Goal: Check status: Check status

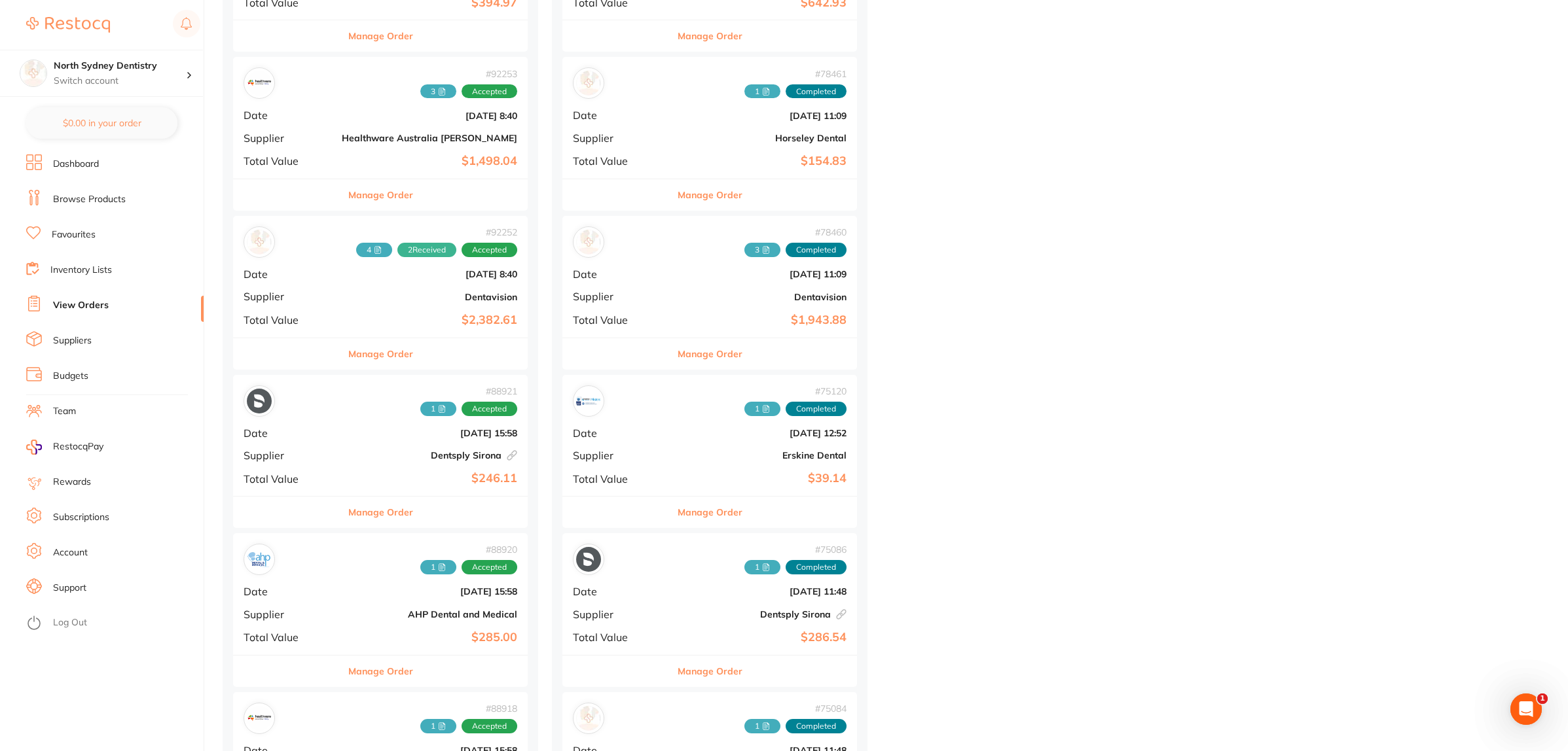
scroll to position [1636, 0]
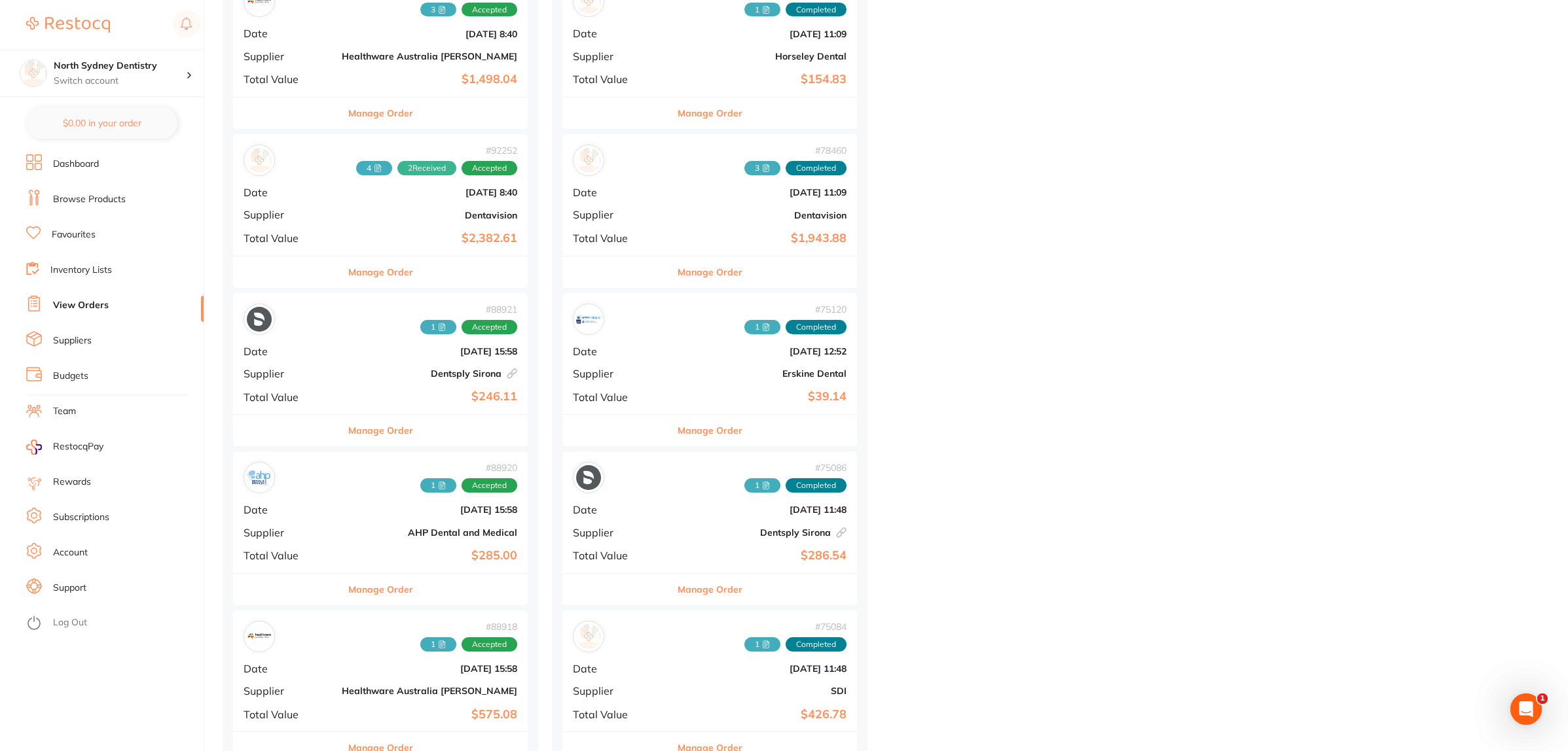
click at [342, 641] on div "# 88918 1 Accepted" at bounding box center [380, 637] width 274 height 32
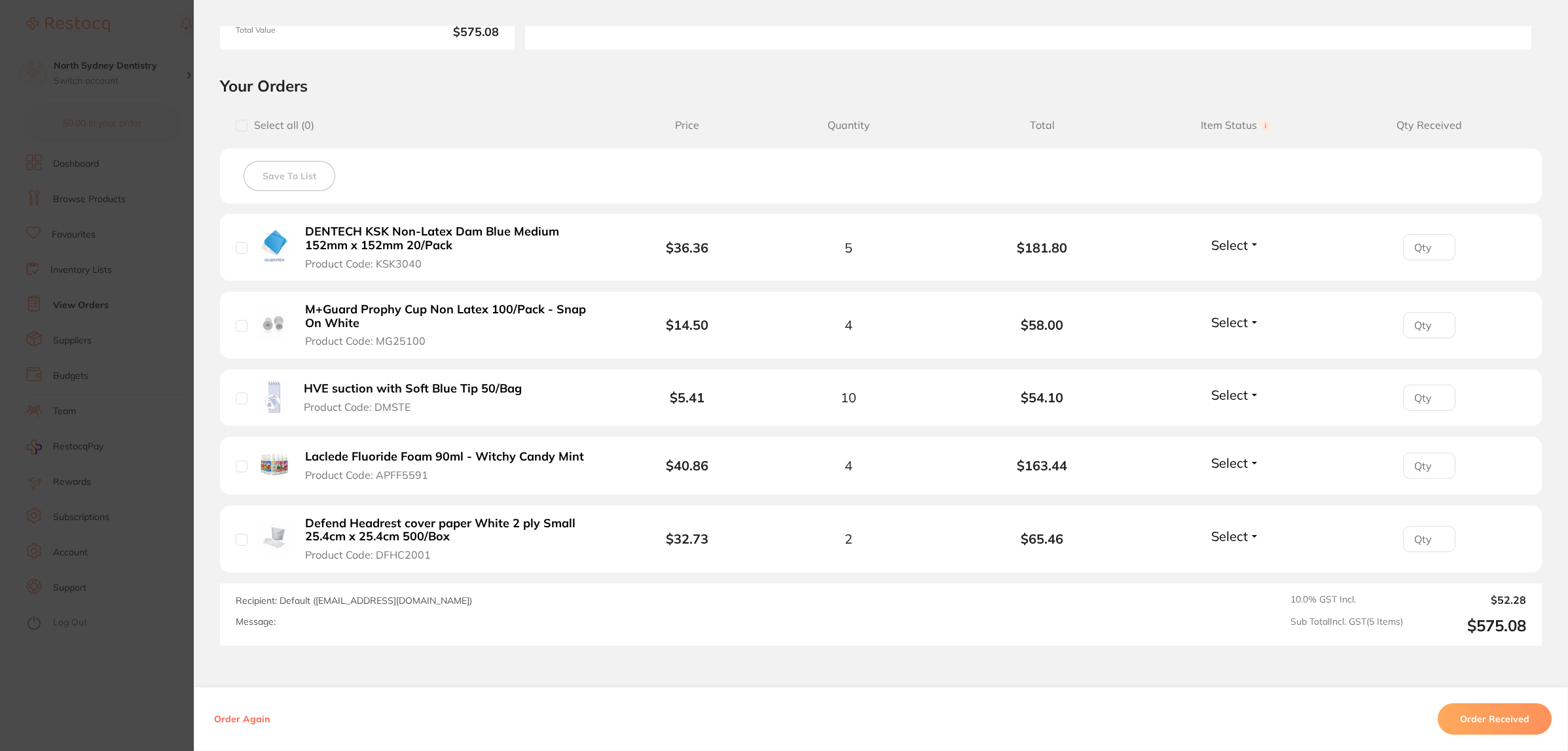
click at [96, 386] on section "Order ID: Restocq- 88918 Order Information Accepted Order Order Date [DATE] 15:…" at bounding box center [784, 375] width 1568 height 751
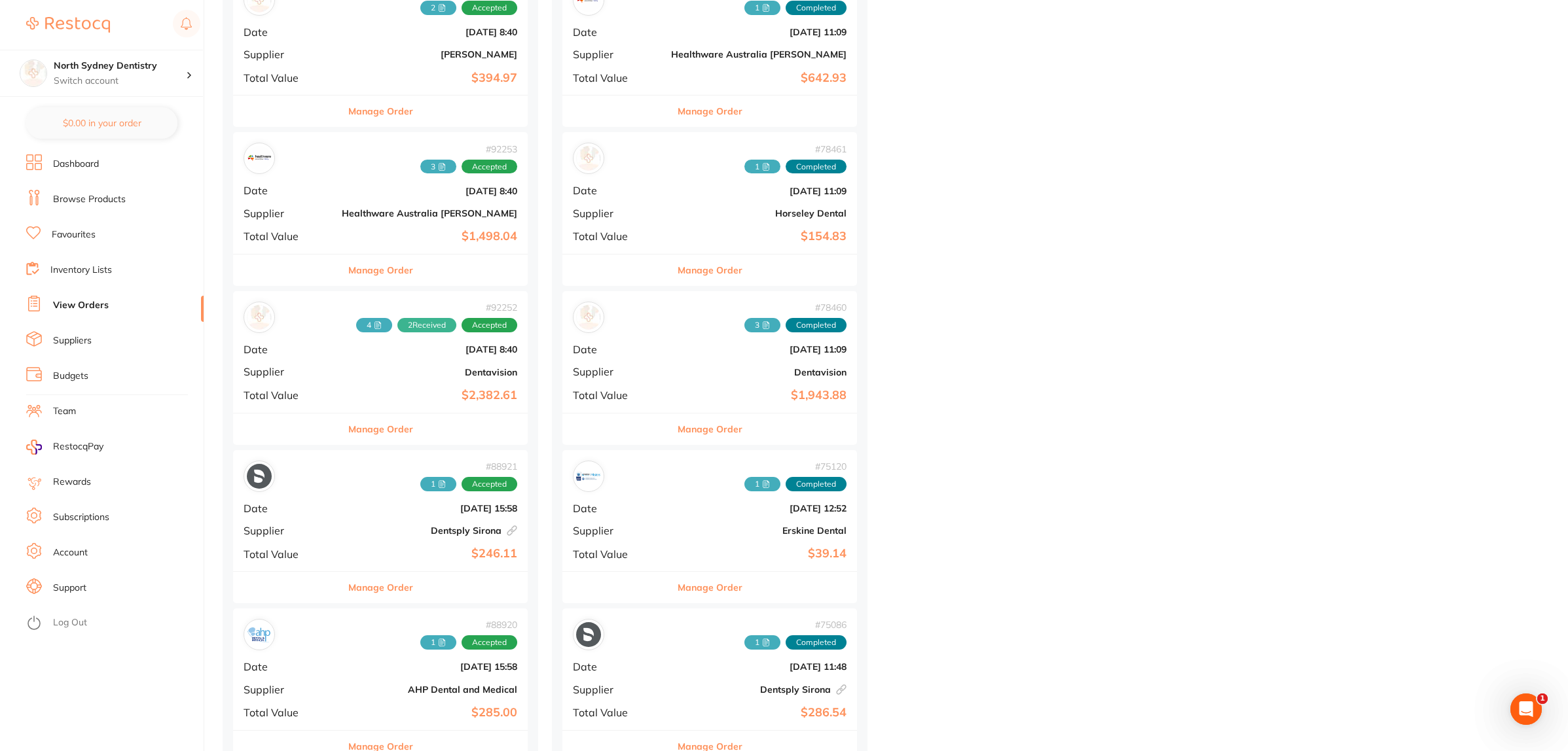
scroll to position [1472, 0]
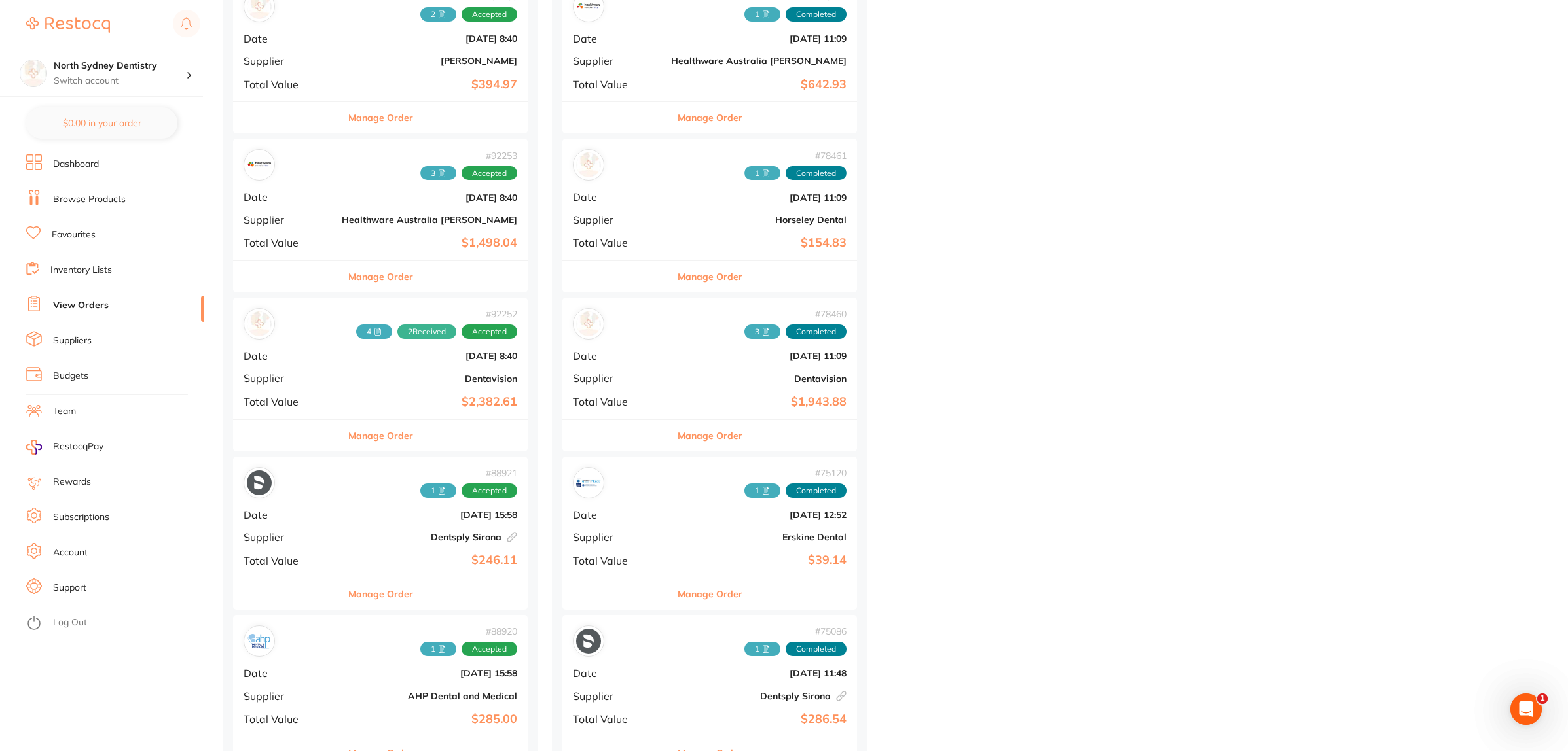
click at [361, 200] on b "[DATE] 8:40" at bounding box center [429, 197] width 176 height 11
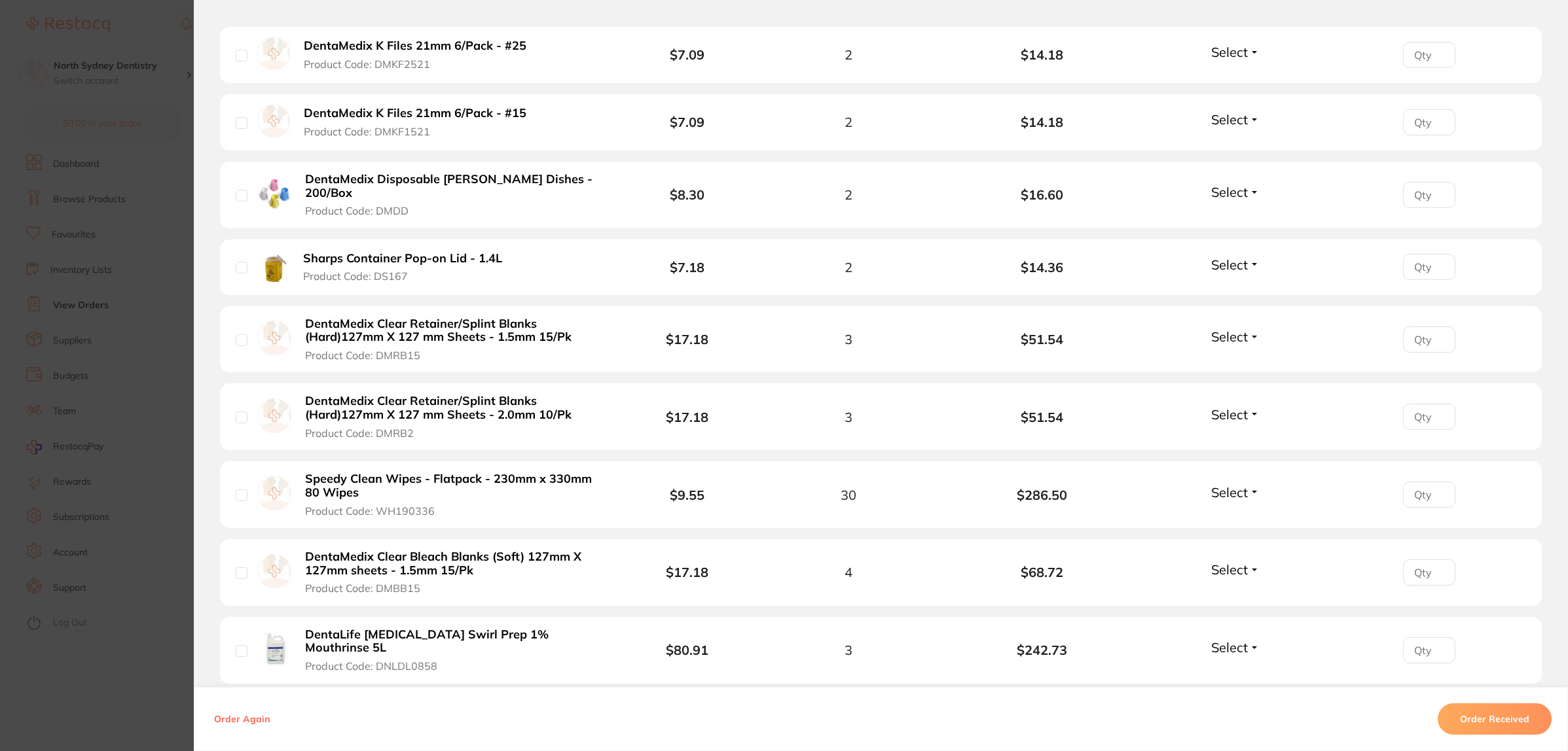
scroll to position [1143, 0]
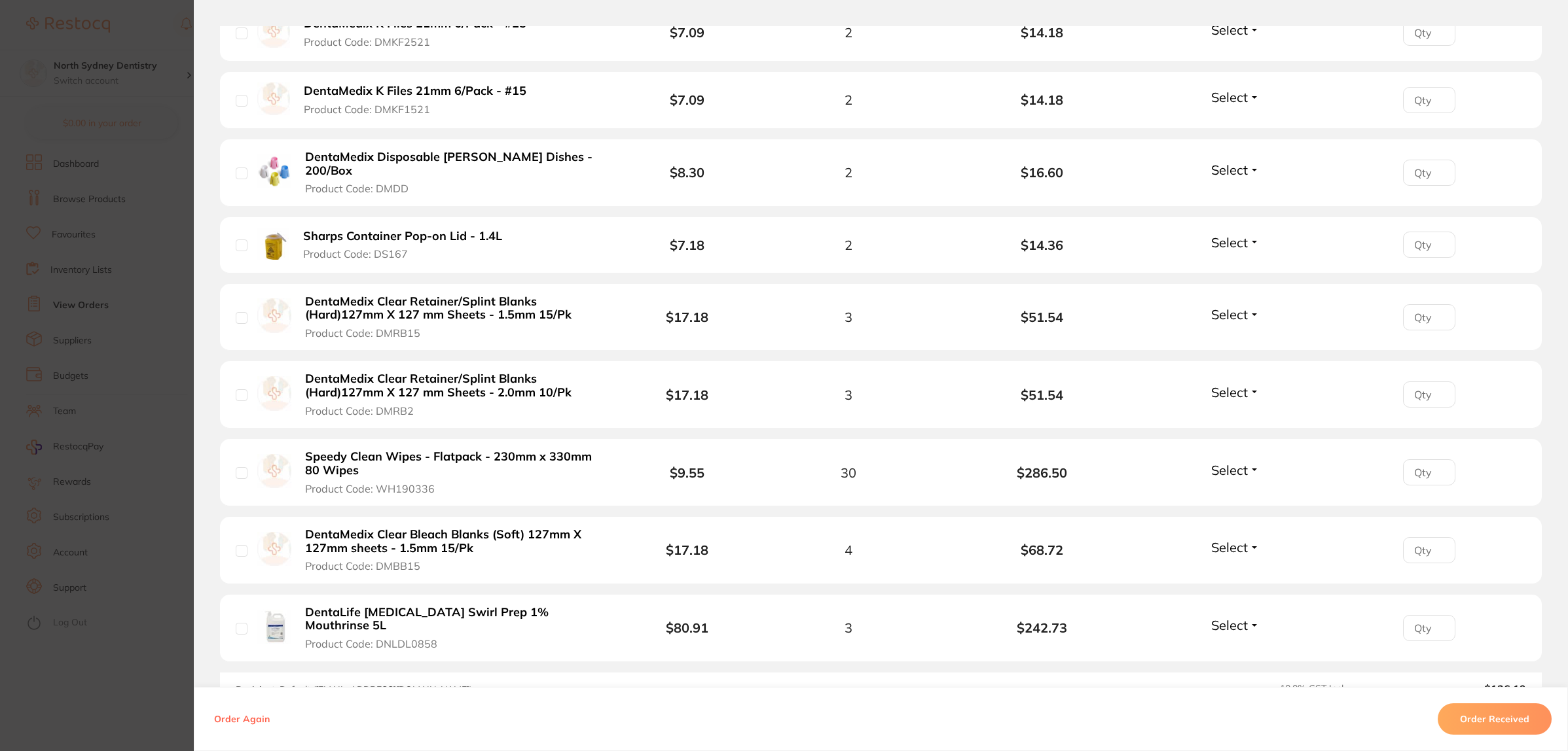
drag, startPoint x: 0, startPoint y: 391, endPoint x: 293, endPoint y: 425, distance: 295.0
click at [1, 391] on section "Order ID: Restocq- 92253 Order Information Accepted Order Order Date [DATE] 8:4…" at bounding box center [784, 375] width 1568 height 751
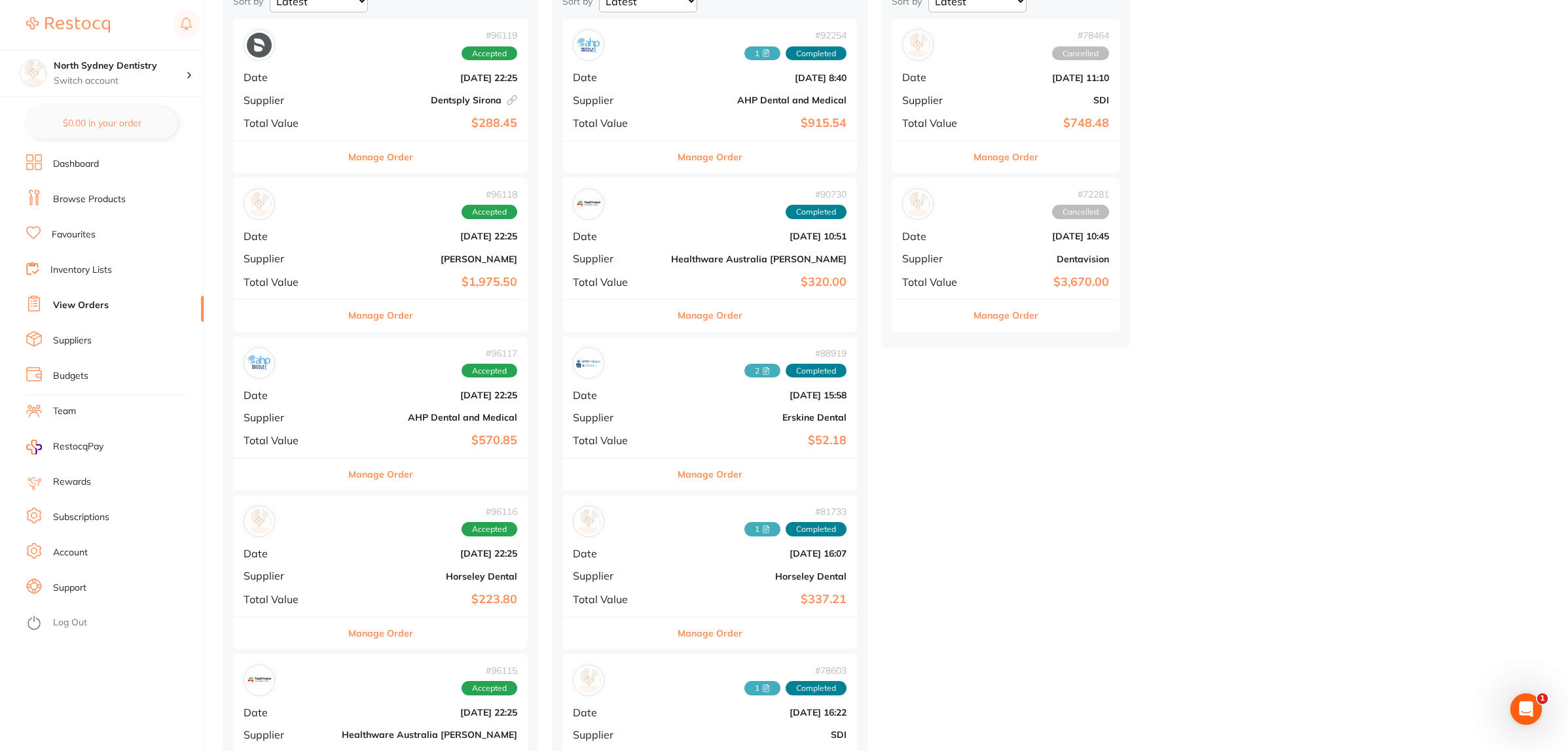
scroll to position [409, 0]
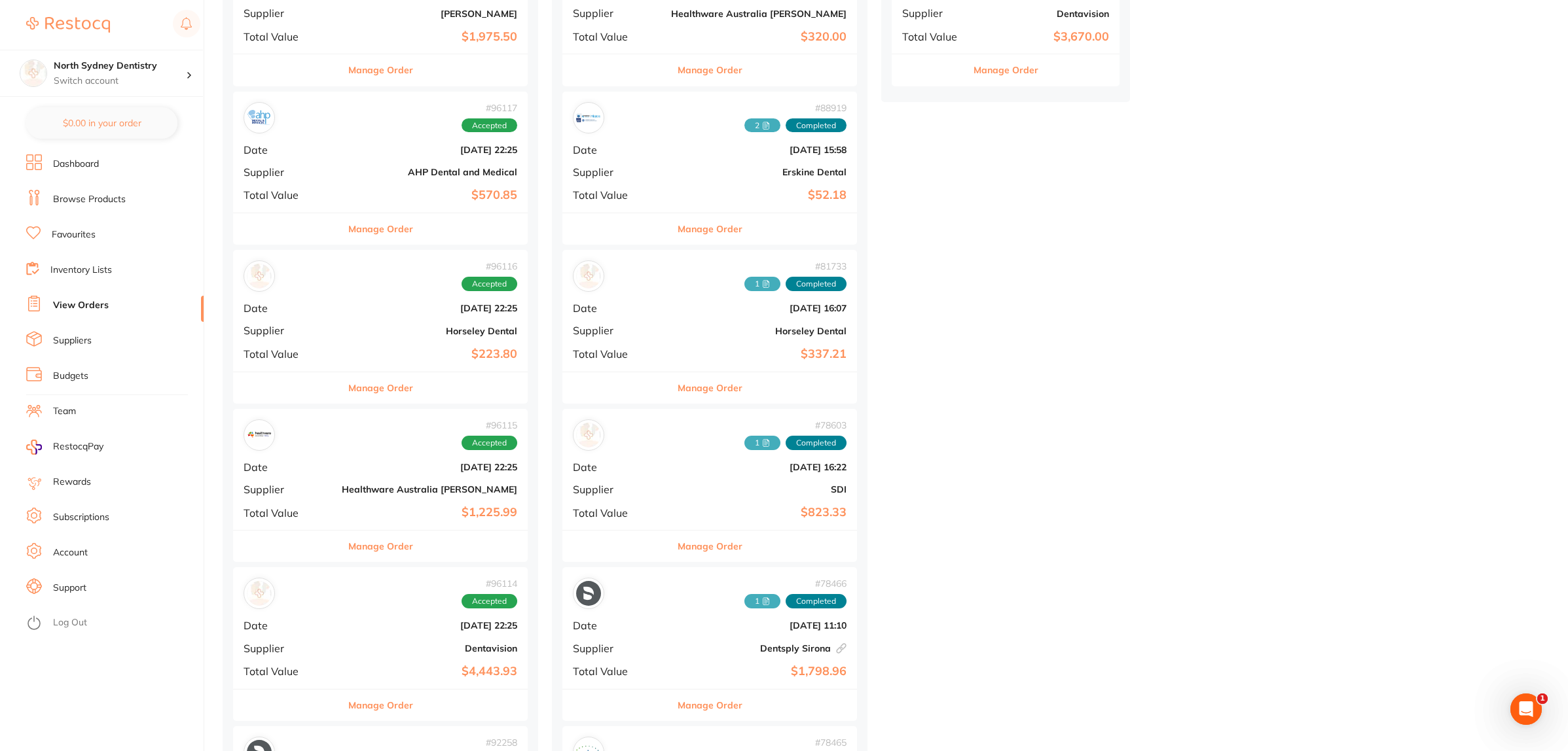
click at [287, 510] on span "Total Value" at bounding box center [287, 513] width 88 height 12
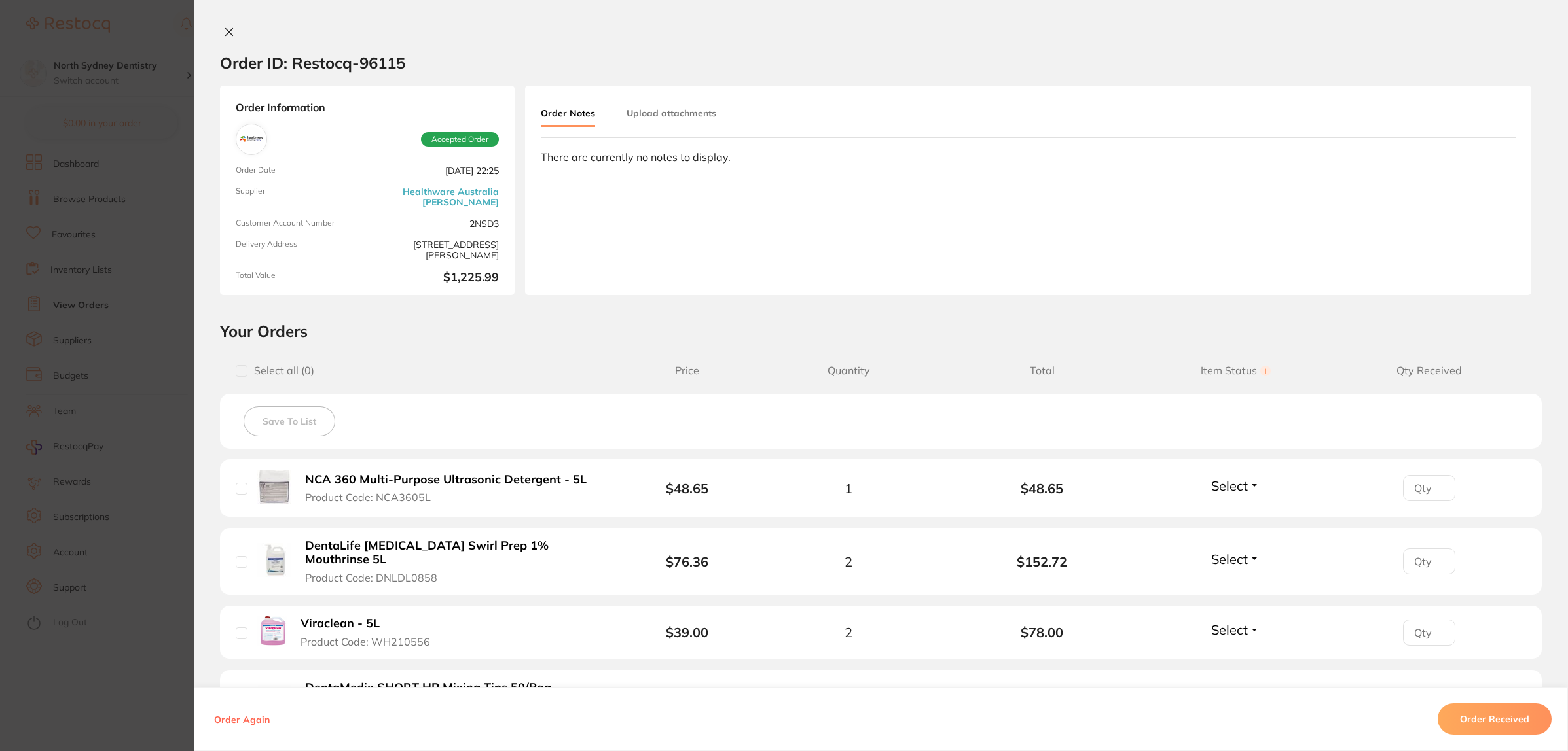
click at [679, 113] on button "Upload attachments" at bounding box center [671, 113] width 89 height 23
click at [1461, 226] on div "Click upload to select the attachments (Files should not exceed 20 MB each.) Up…" at bounding box center [1028, 210] width 974 height 53
click at [1465, 200] on button "Upload" at bounding box center [1457, 210] width 68 height 30
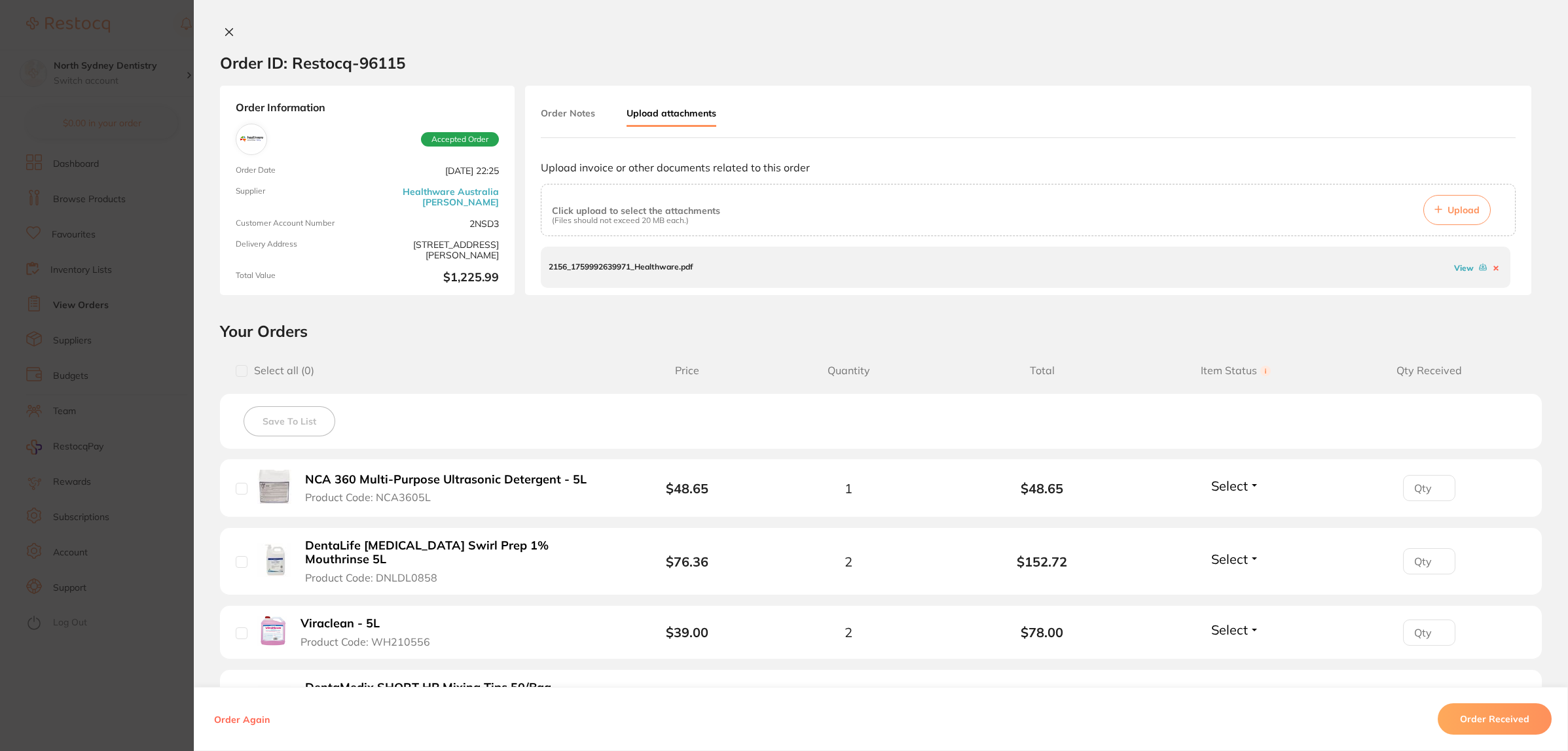
click at [101, 413] on section "Order ID: Restocq- 96115 Order Information Accepted Order Order Date [DATE] 22:…" at bounding box center [784, 375] width 1568 height 751
